Goal: Transaction & Acquisition: Purchase product/service

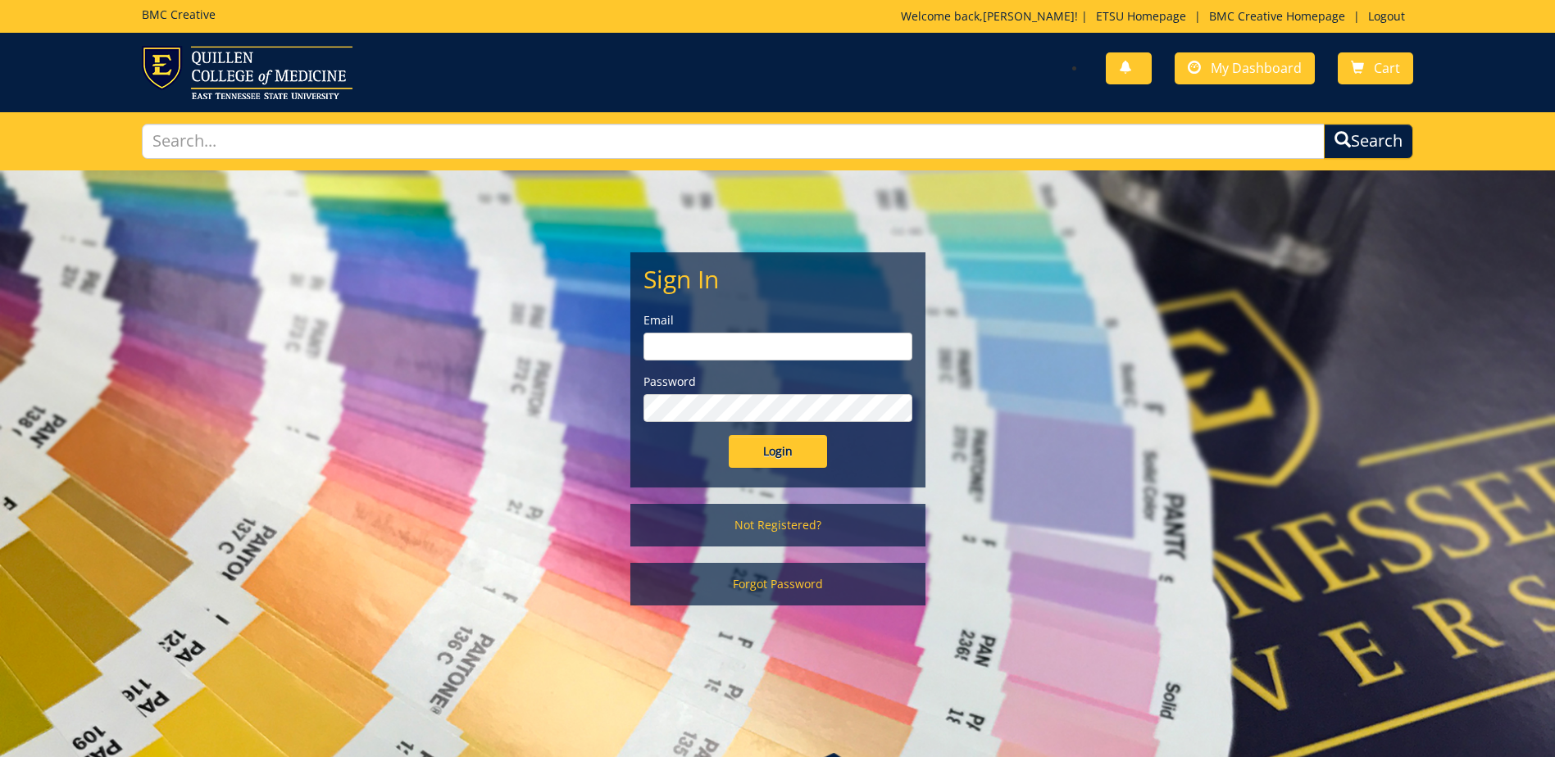
click at [715, 346] on input "email" at bounding box center [777, 347] width 269 height 28
type input "holmest@etsu.edu"
click at [729, 435] on input "Login" at bounding box center [778, 451] width 98 height 33
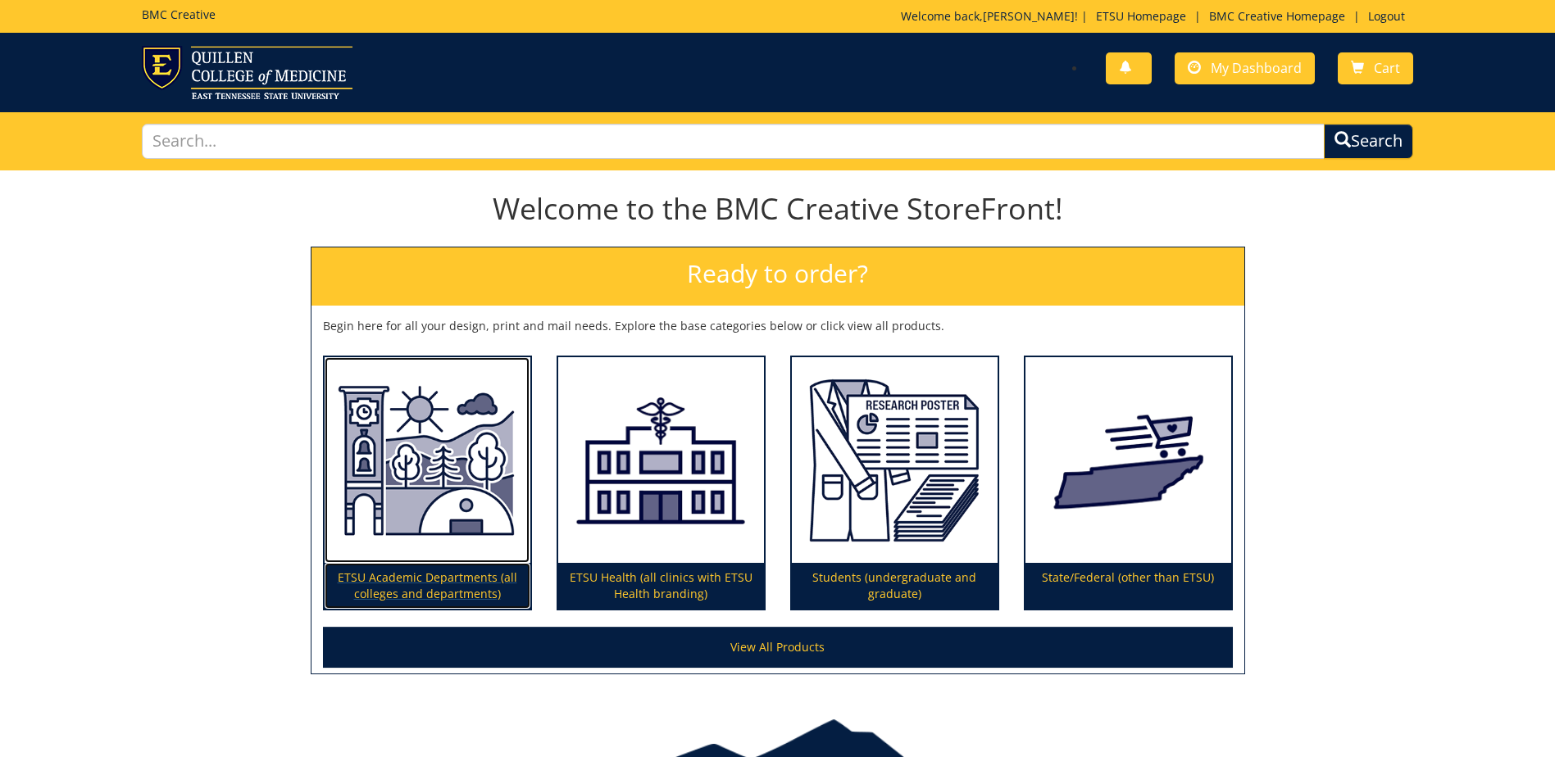
click at [441, 474] on img at bounding box center [428, 460] width 206 height 207
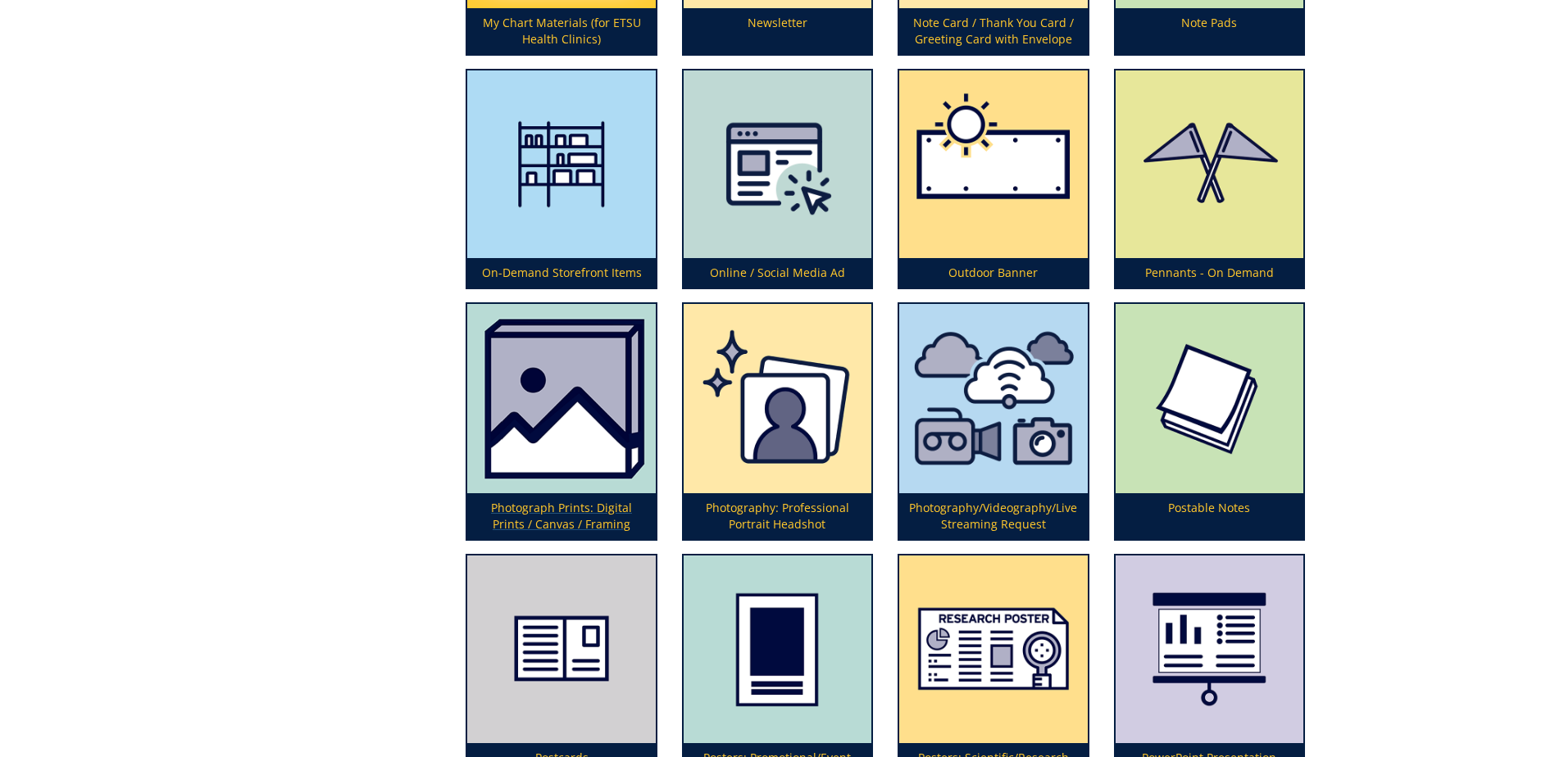
scroll to position [3934, 0]
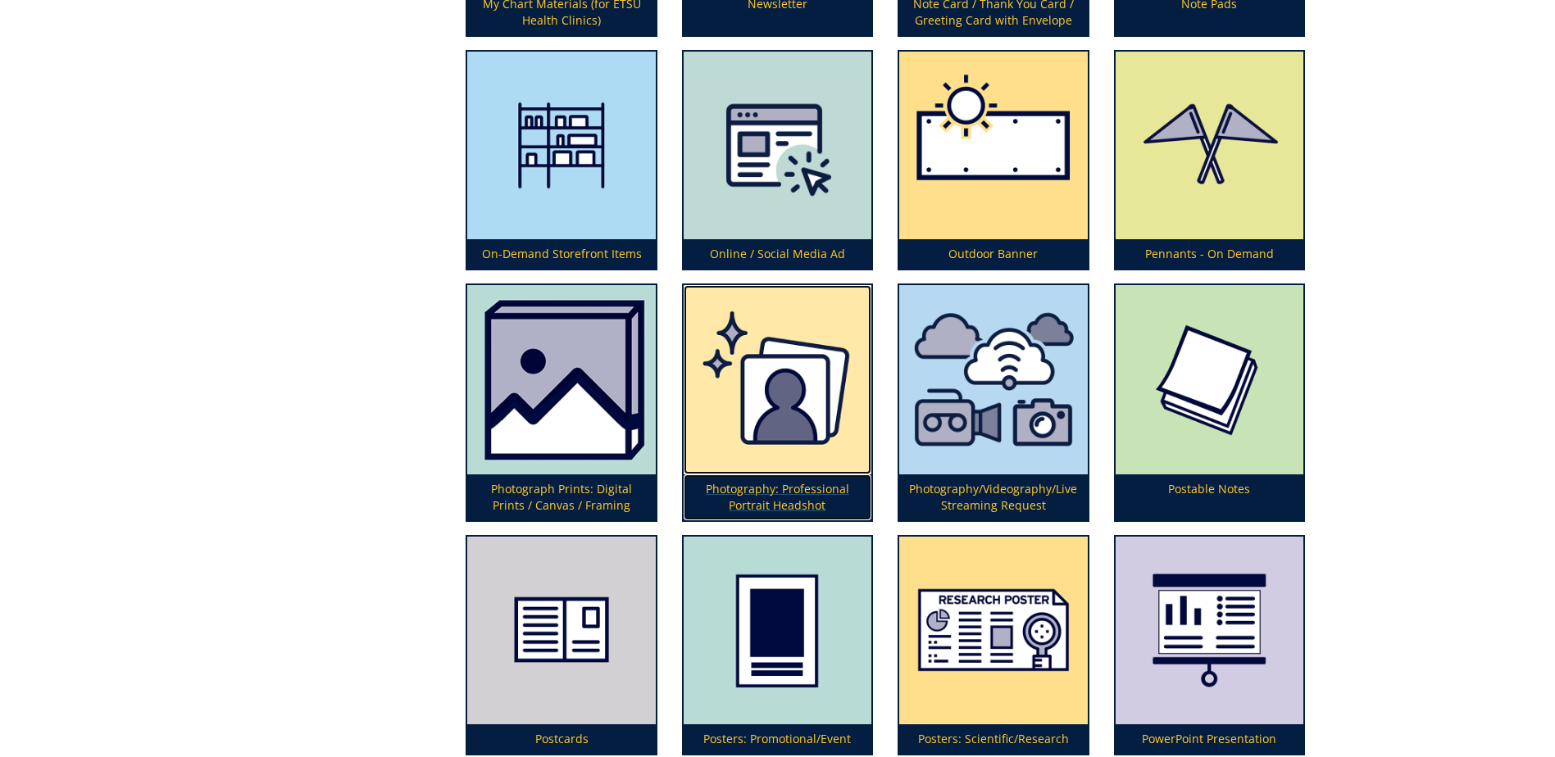
click at [750, 431] on img at bounding box center [777, 379] width 188 height 189
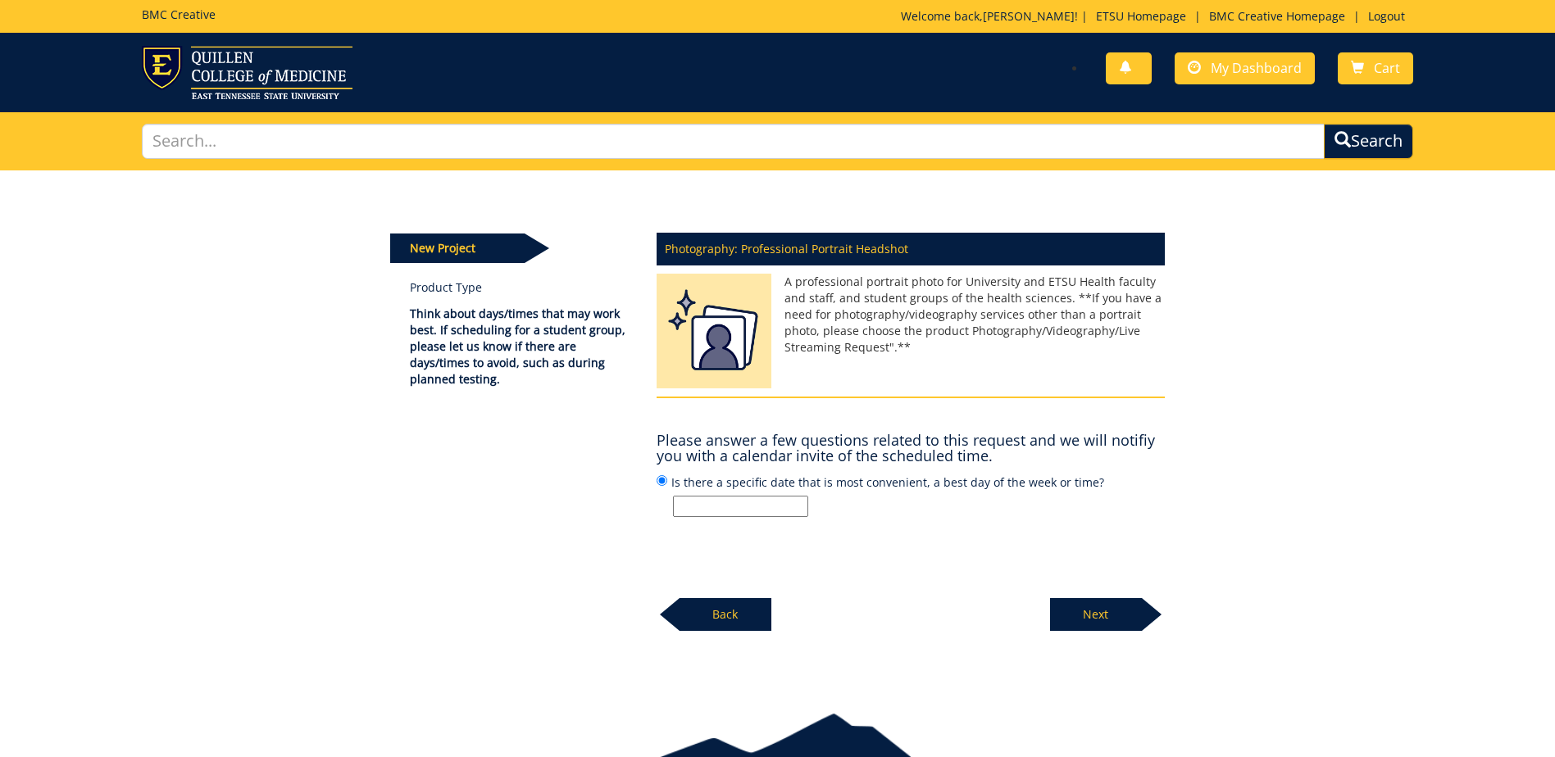
click at [693, 506] on input "Is there a specific date that is most convenient, a best day of the week or tim…" at bounding box center [740, 506] width 135 height 21
type input "Monday 1:00 PM"
click at [1067, 609] on p "Next" at bounding box center [1096, 614] width 92 height 33
click at [1087, 611] on p "Next" at bounding box center [1096, 613] width 92 height 33
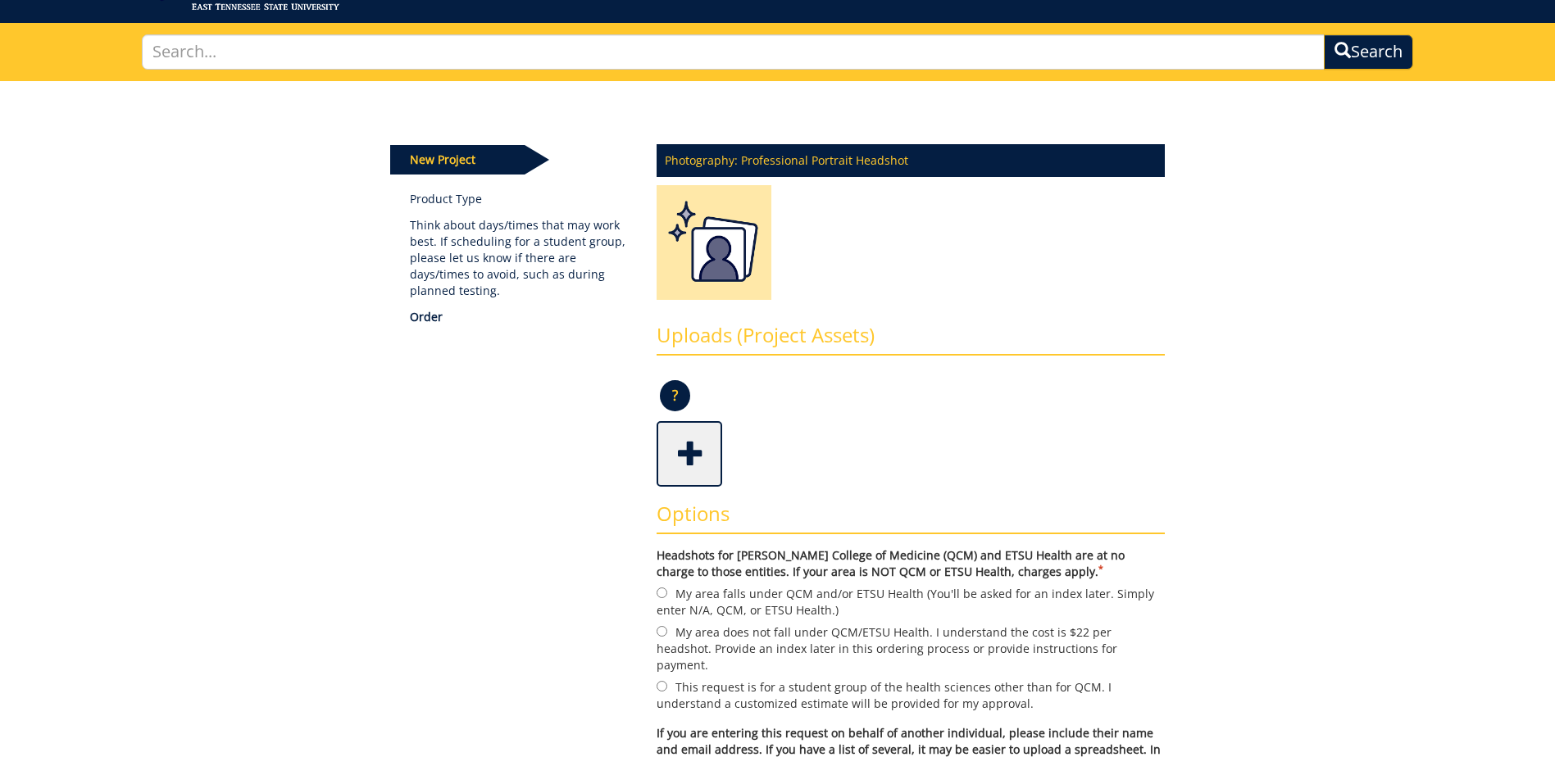
scroll to position [246, 0]
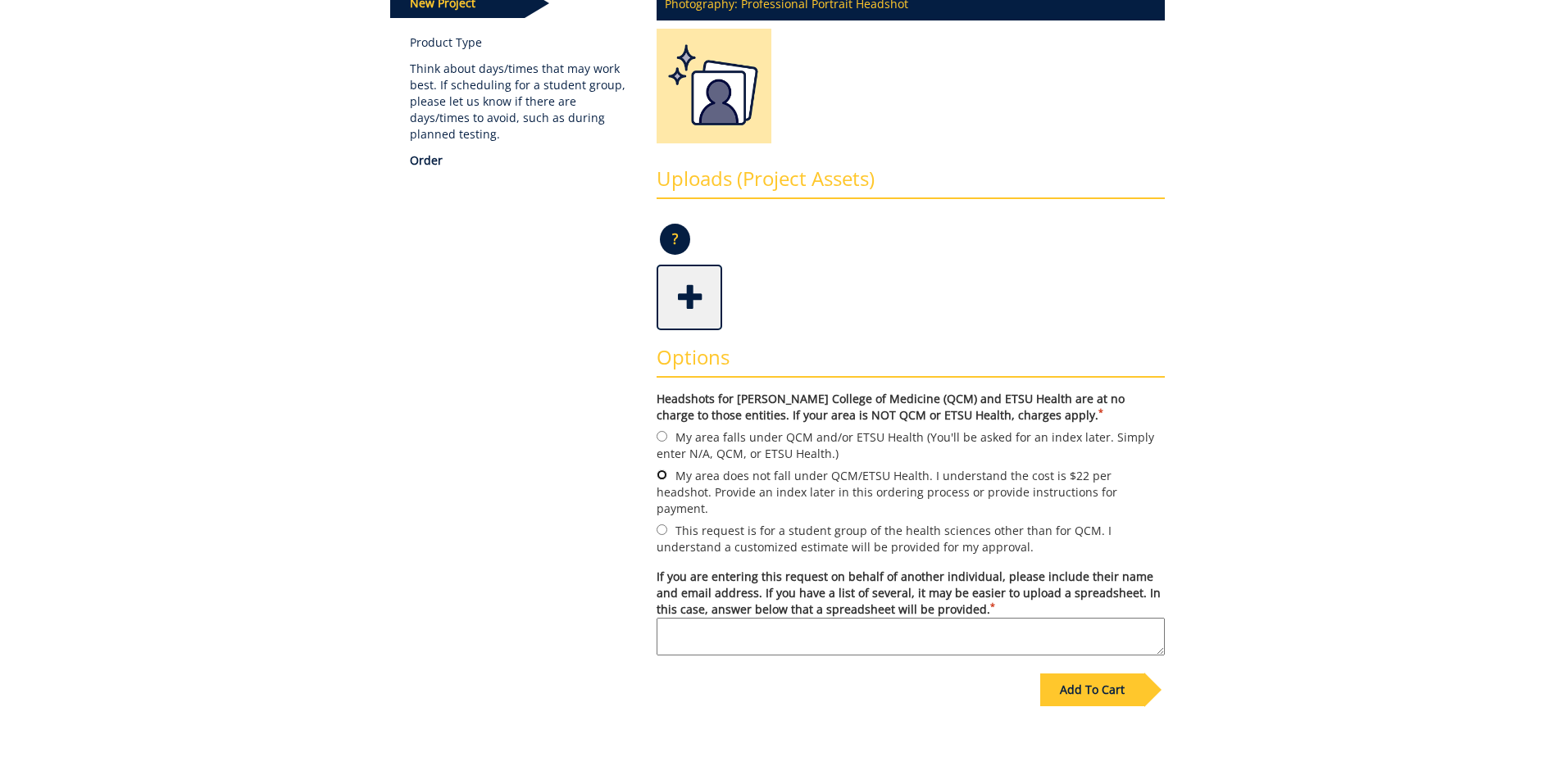
click at [662, 475] on input "My area does not fall under QCM/ETSU Health. I understand the cost is $22 per h…" at bounding box center [661, 475] width 11 height 11
radio input "true"
click at [685, 304] on span at bounding box center [691, 295] width 66 height 57
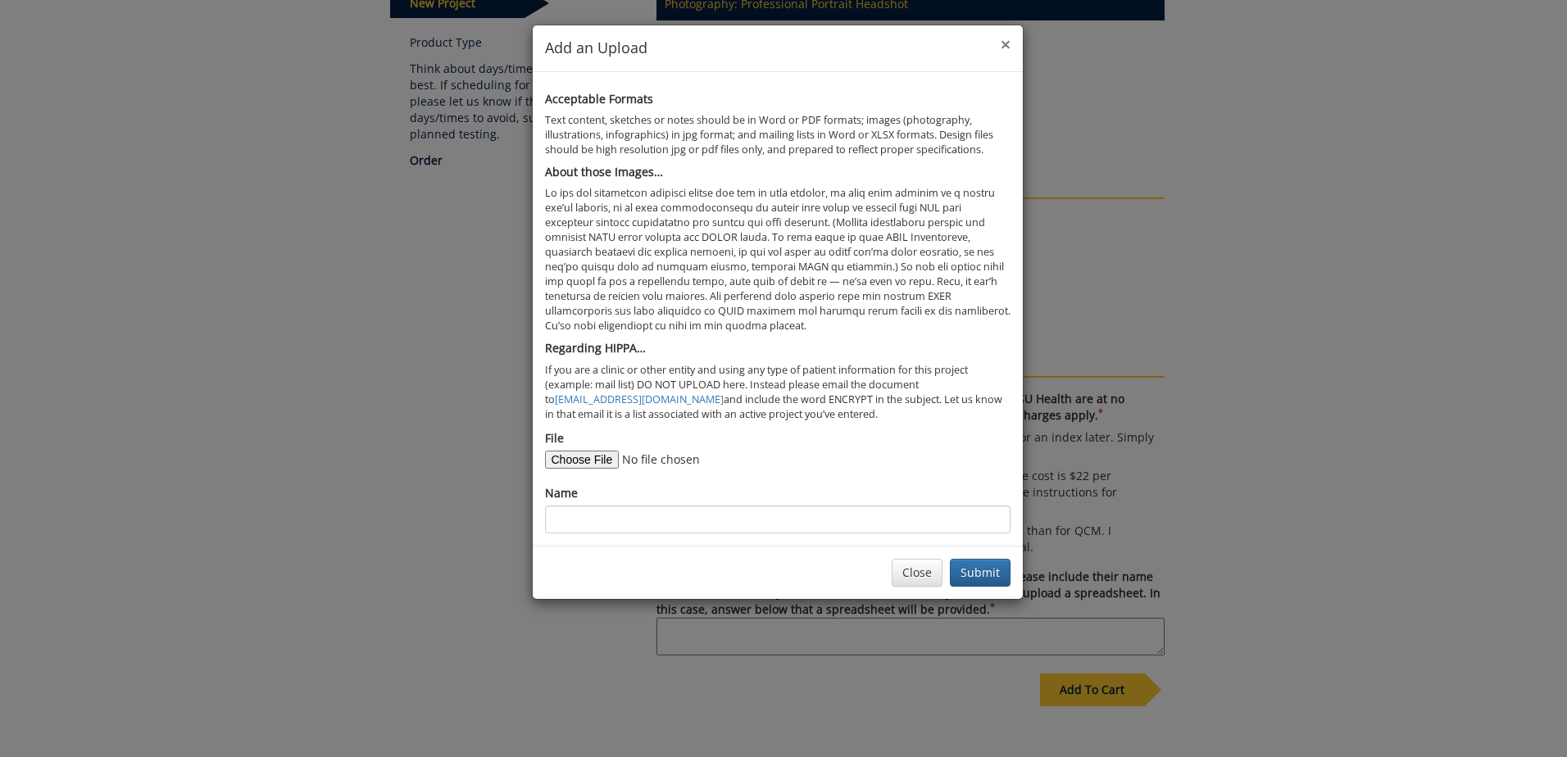
click at [1001, 43] on span "×" at bounding box center [1006, 44] width 10 height 23
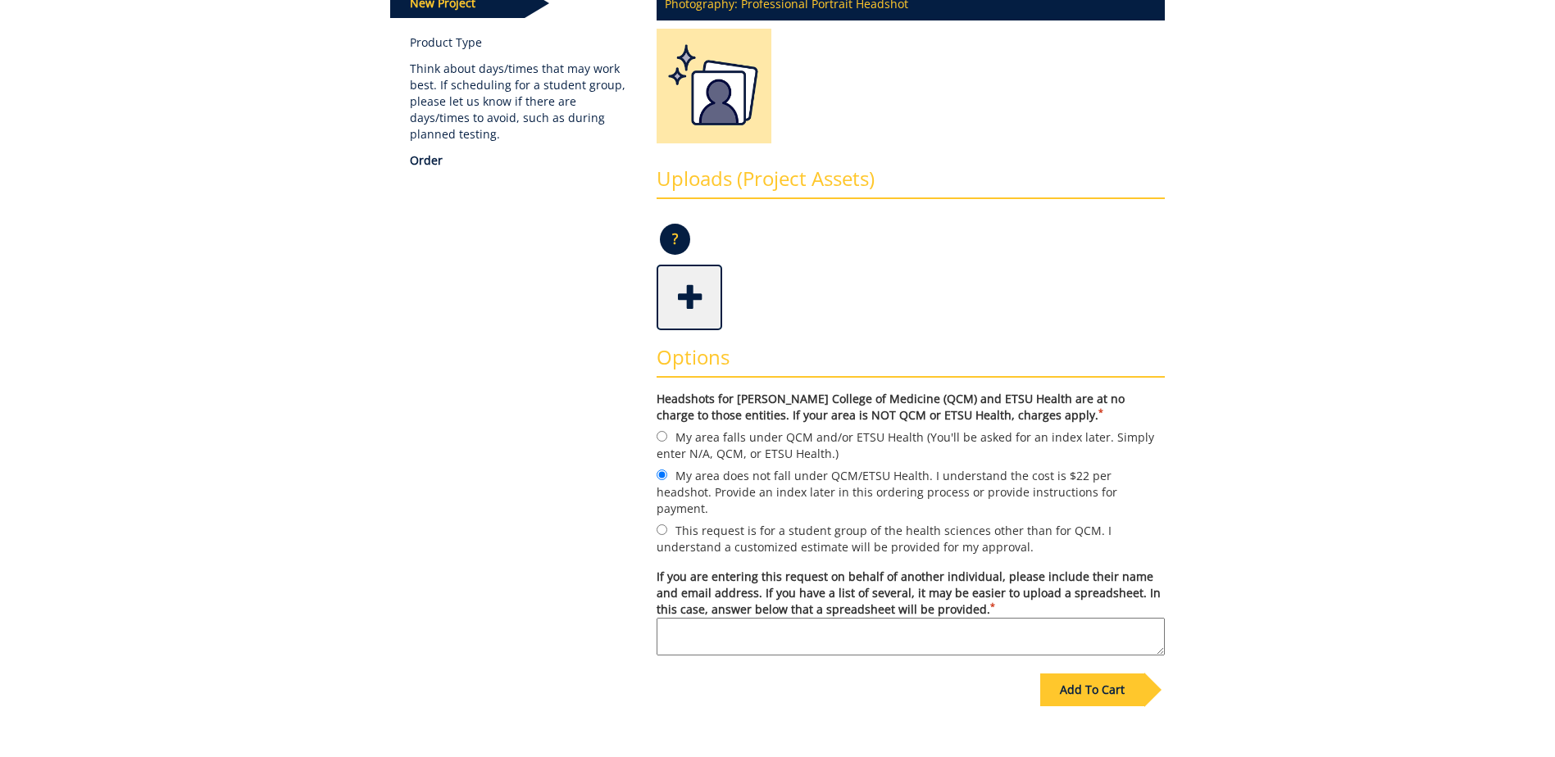
click at [1076, 674] on div "Add To Cart" at bounding box center [1092, 690] width 104 height 33
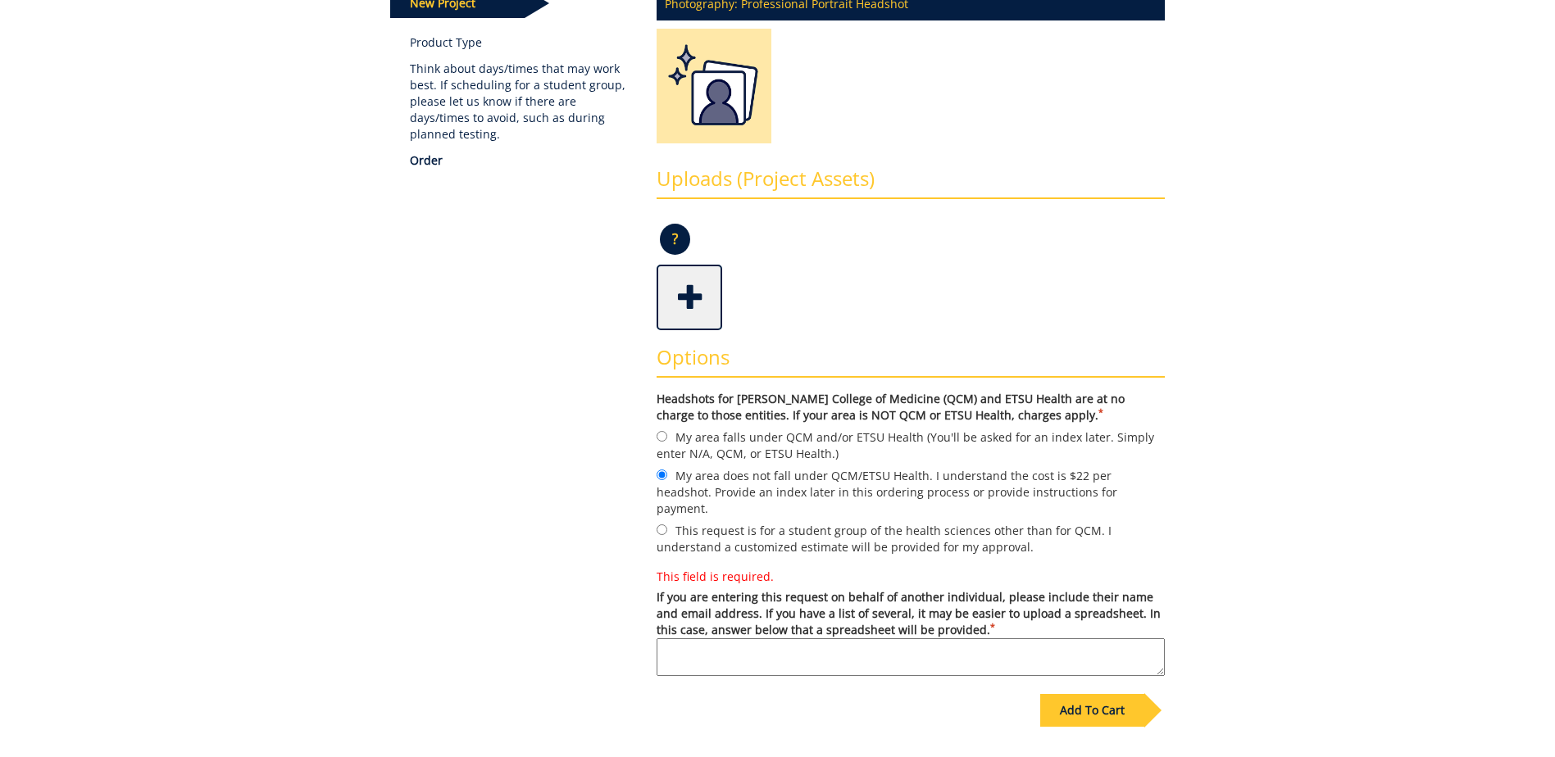
click at [901, 647] on textarea "This field is required. If you are entering this request on behalf of another i…" at bounding box center [910, 657] width 508 height 38
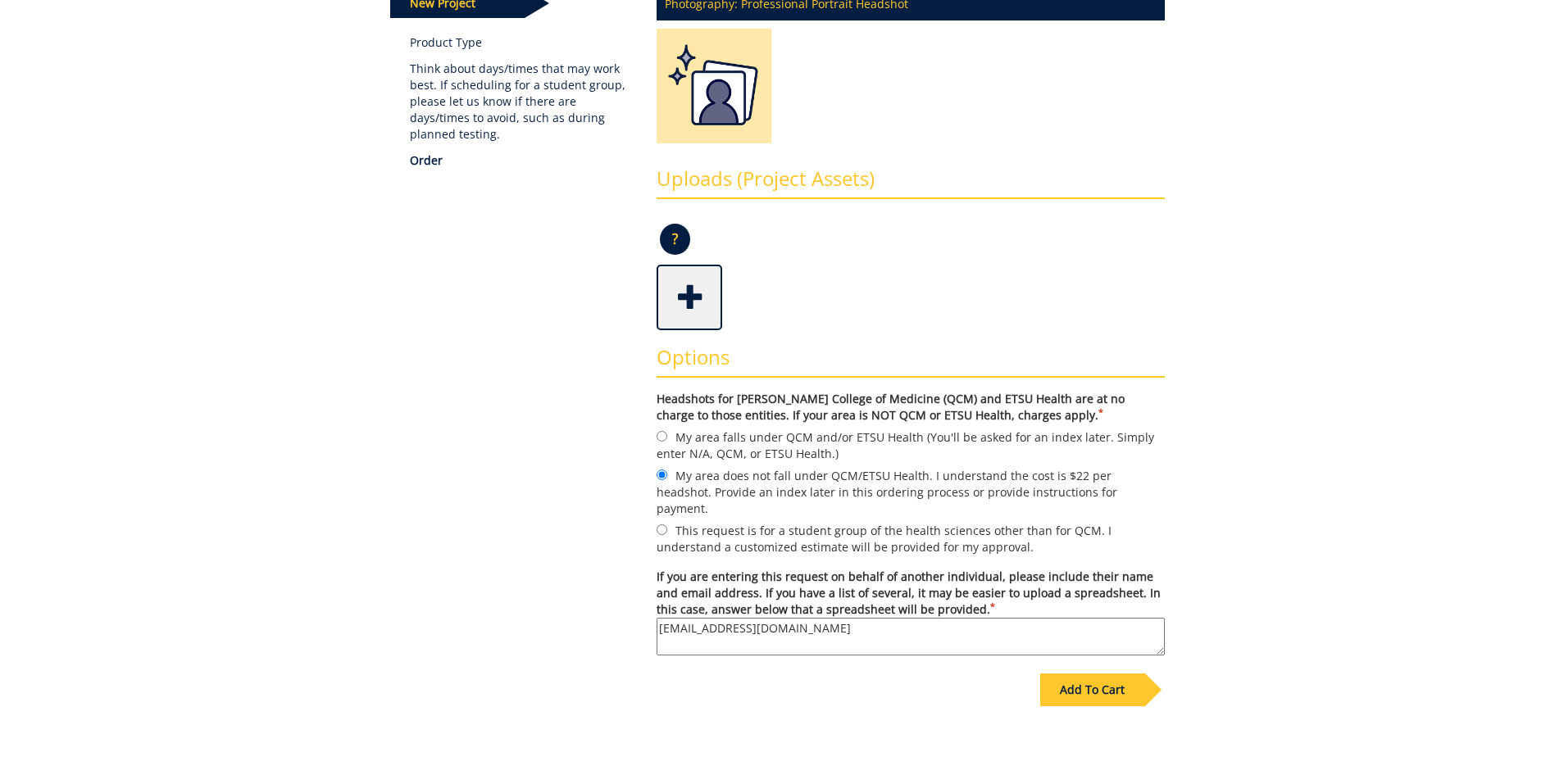
type textarea "holmest@etsu.edu"
click at [1082, 674] on div "Add To Cart" at bounding box center [1092, 690] width 104 height 33
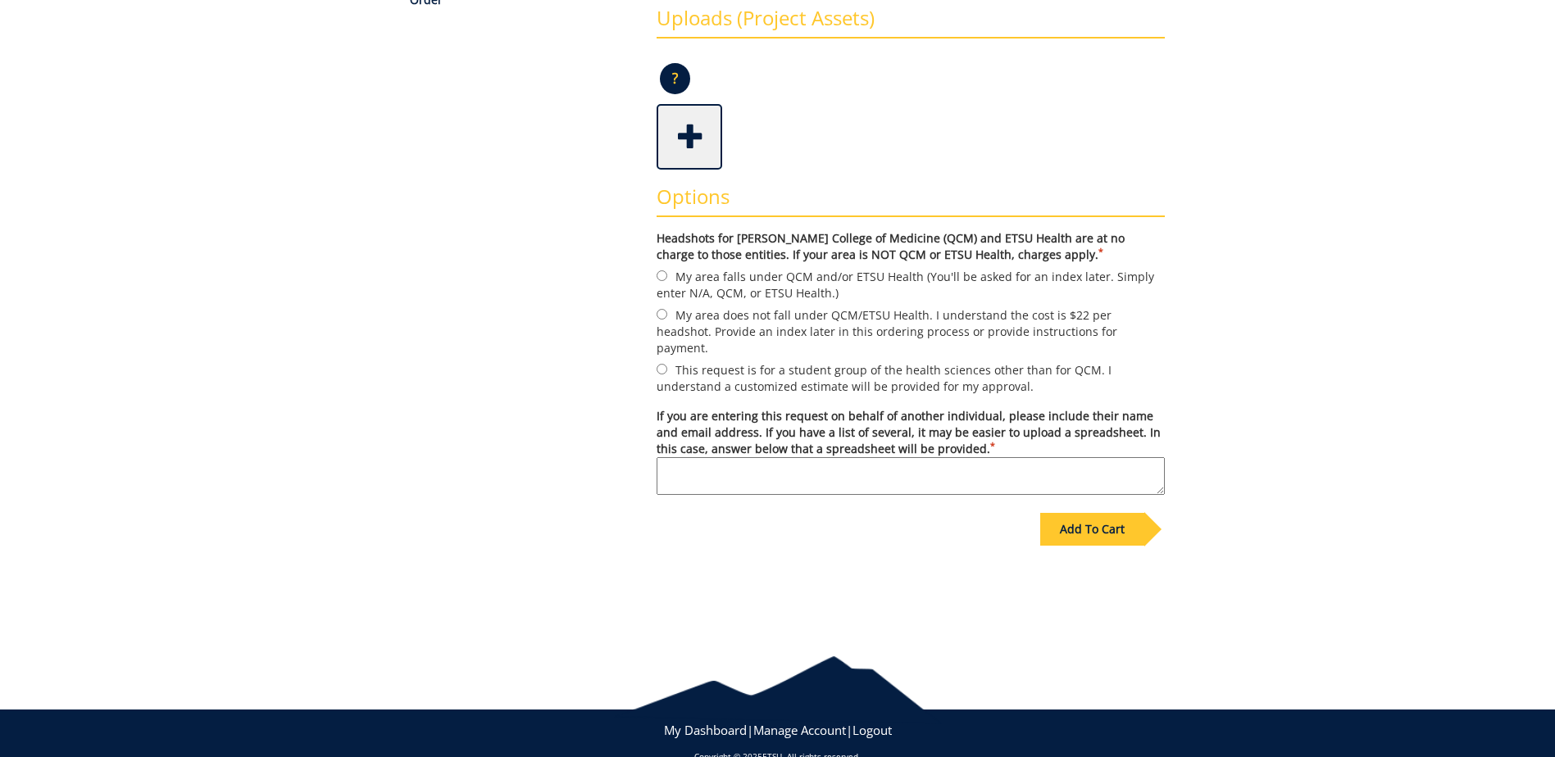
scroll to position [410, 0]
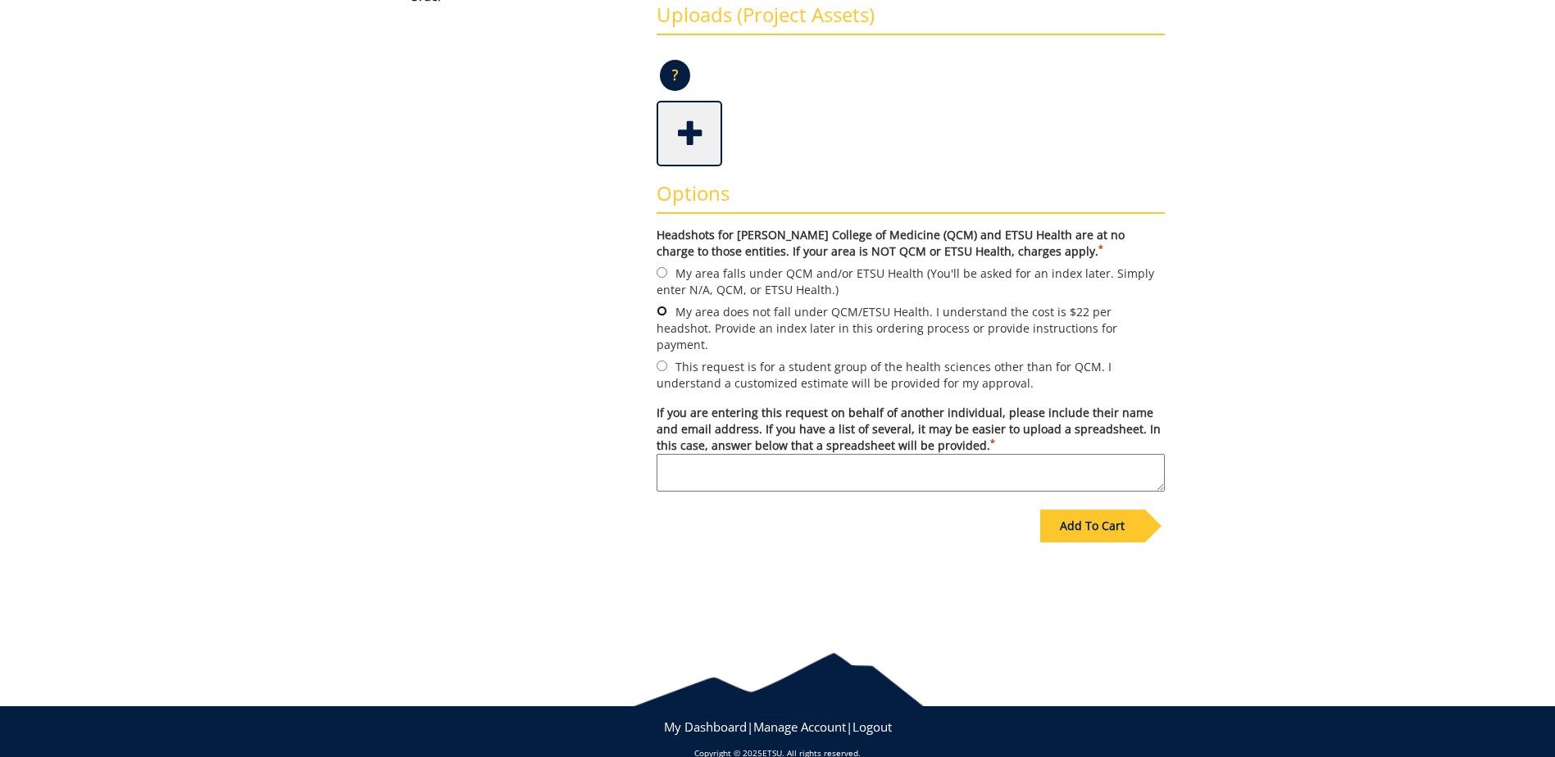
click at [662, 312] on input "My area does not fall under QCM/ETSU Health. I understand the cost is $22 per h…" at bounding box center [661, 311] width 11 height 11
radio input "true"
click at [688, 454] on textarea "If you are entering this request on behalf of another individual, please includ…" at bounding box center [910, 473] width 508 height 38
type textarea "s"
type textarea "[EMAIL_ADDRESS][DOMAIN_NAME]"
